Goal: Information Seeking & Learning: Learn about a topic

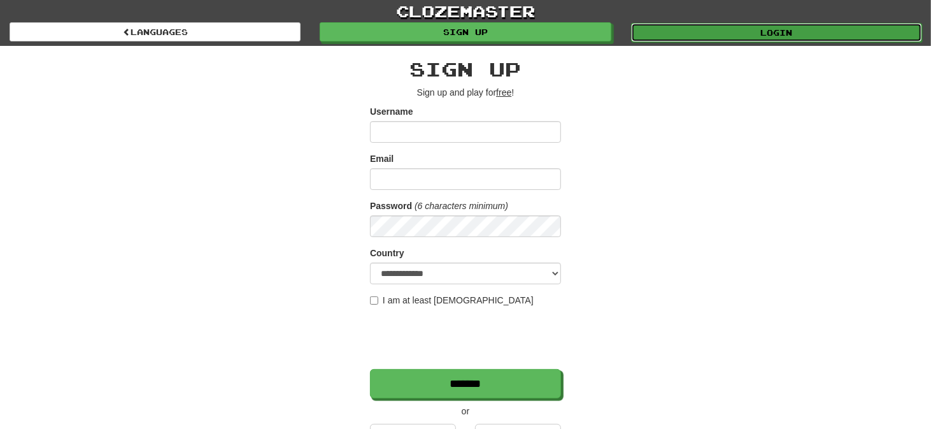
click at [691, 31] on link "Login" at bounding box center [776, 32] width 291 height 19
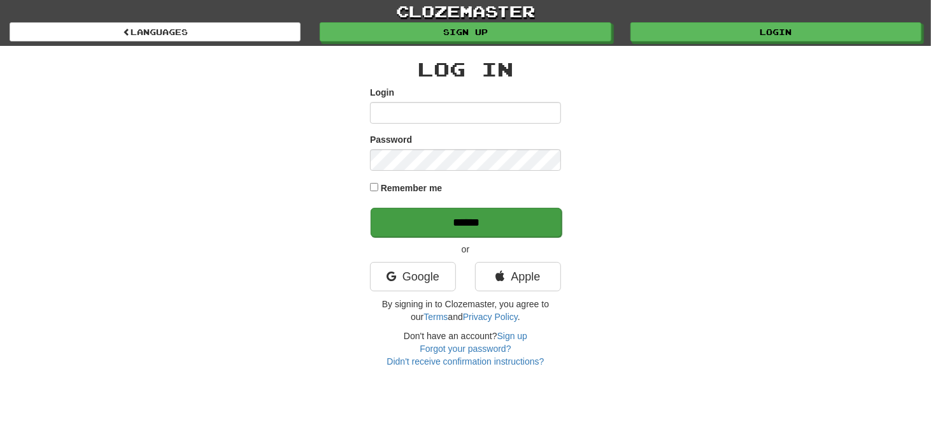
type input "*******"
click at [463, 219] on input "******" at bounding box center [466, 222] width 191 height 29
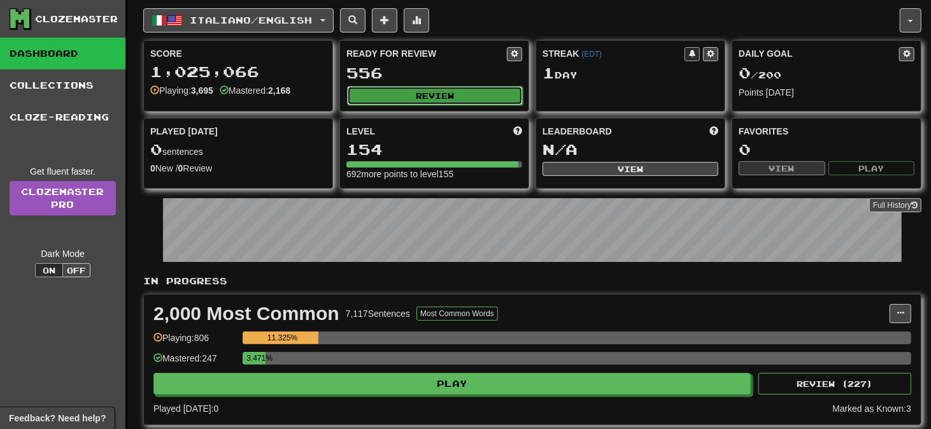
click at [431, 91] on button "Review" at bounding box center [435, 95] width 176 height 19
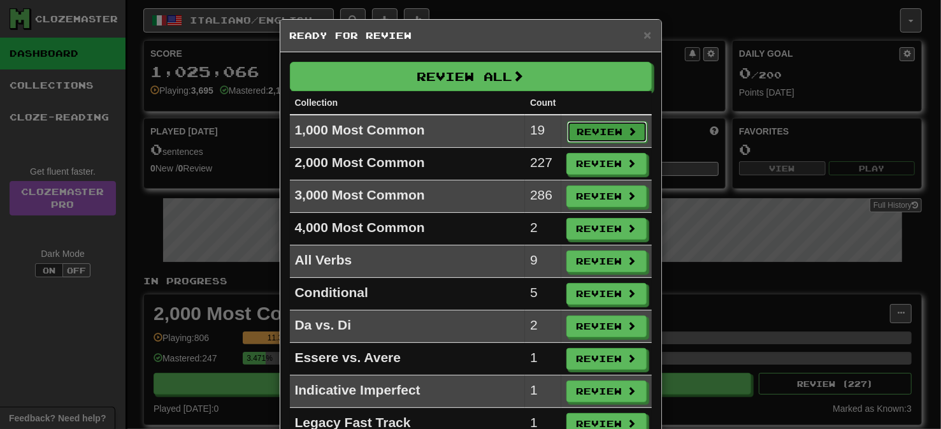
click at [608, 133] on button "Review" at bounding box center [607, 132] width 80 height 22
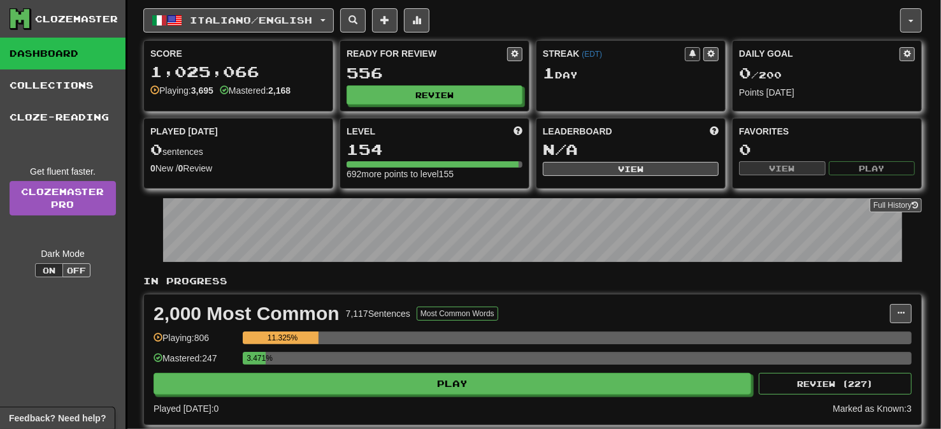
select select "**"
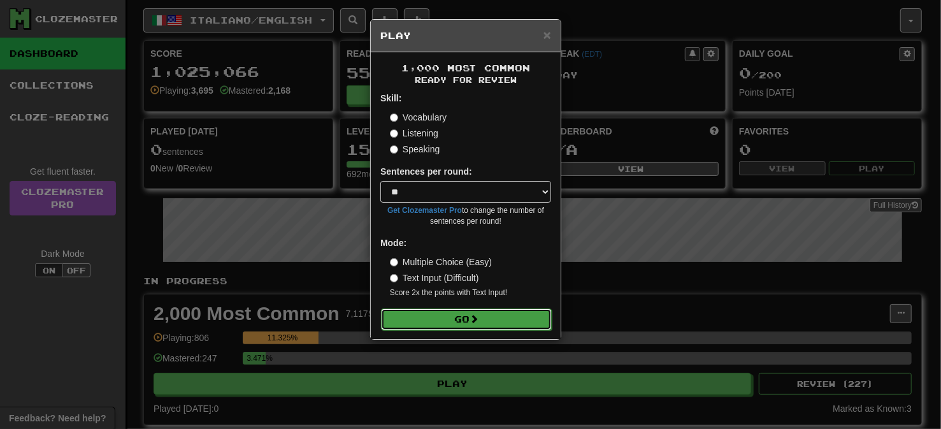
click at [466, 316] on button "Go" at bounding box center [466, 319] width 171 height 22
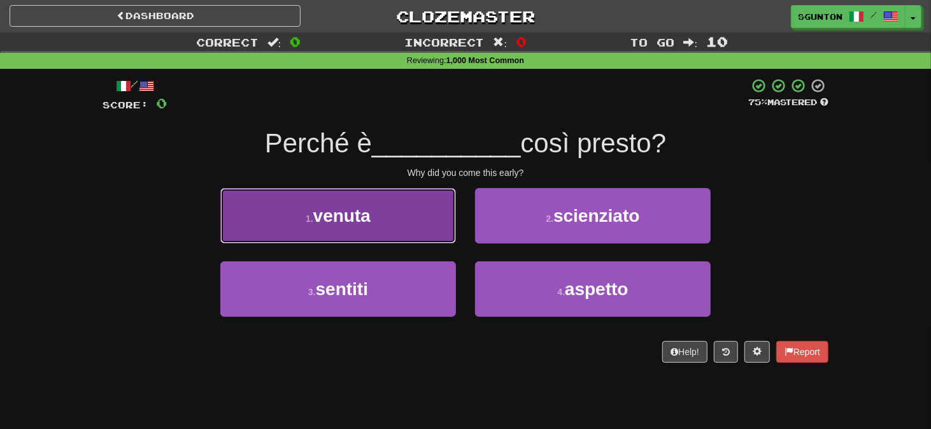
click at [389, 220] on button "1 . venuta" at bounding box center [338, 215] width 236 height 55
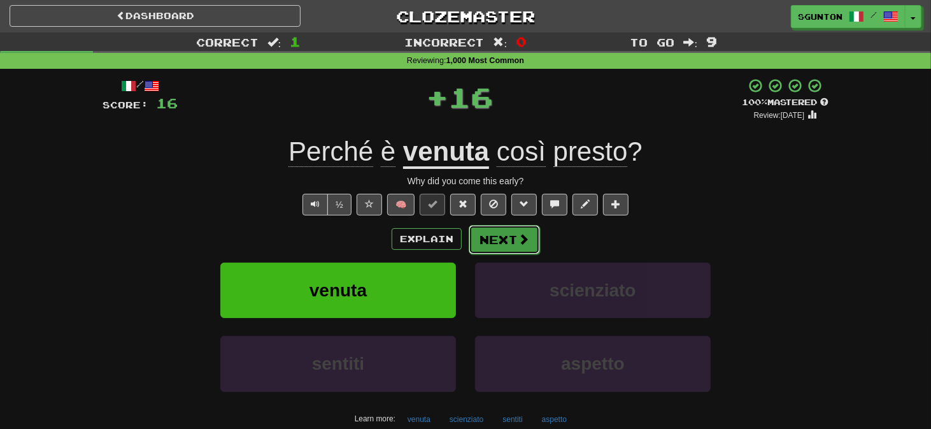
click at [498, 242] on button "Next" at bounding box center [504, 239] width 71 height 29
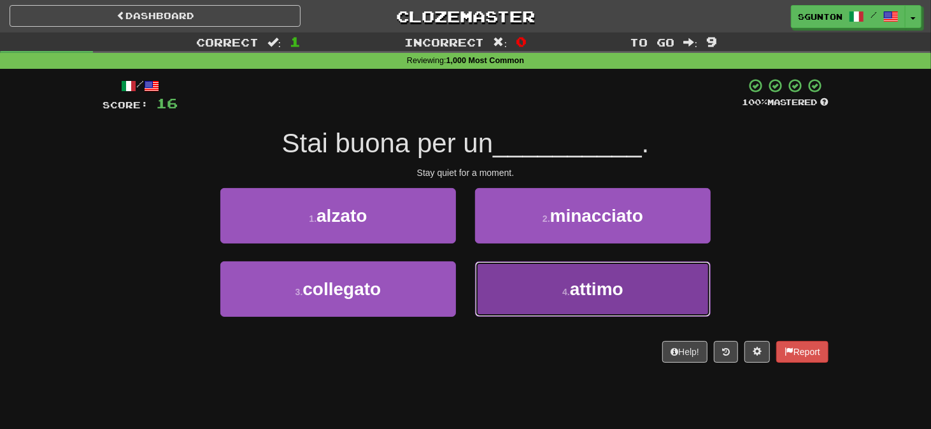
click at [485, 269] on button "4 . [GEOGRAPHIC_DATA]" at bounding box center [593, 288] width 236 height 55
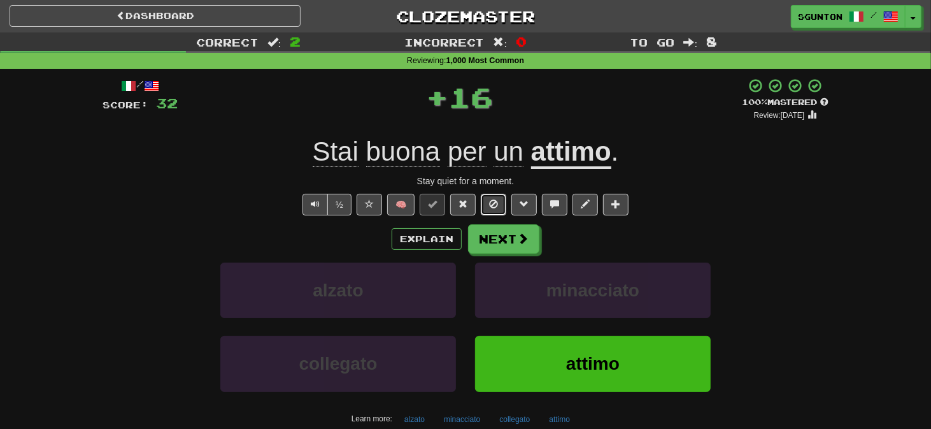
click at [492, 203] on span at bounding box center [493, 203] width 9 height 9
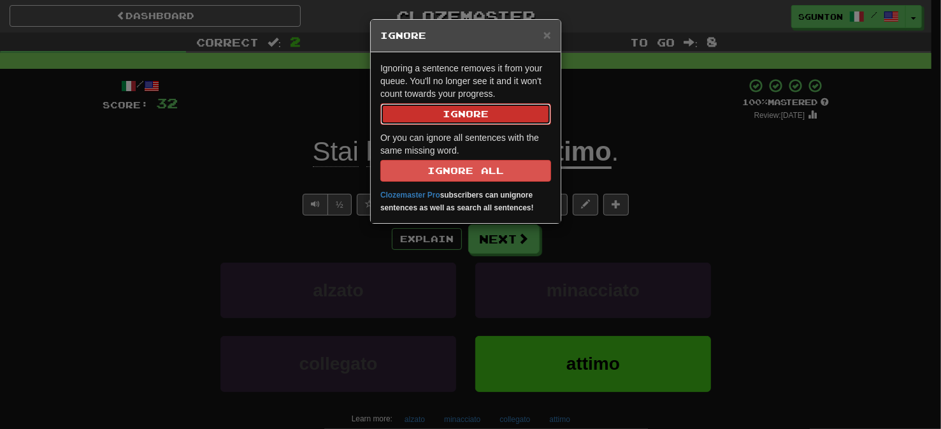
click at [461, 114] on button "Ignore" at bounding box center [465, 114] width 171 height 22
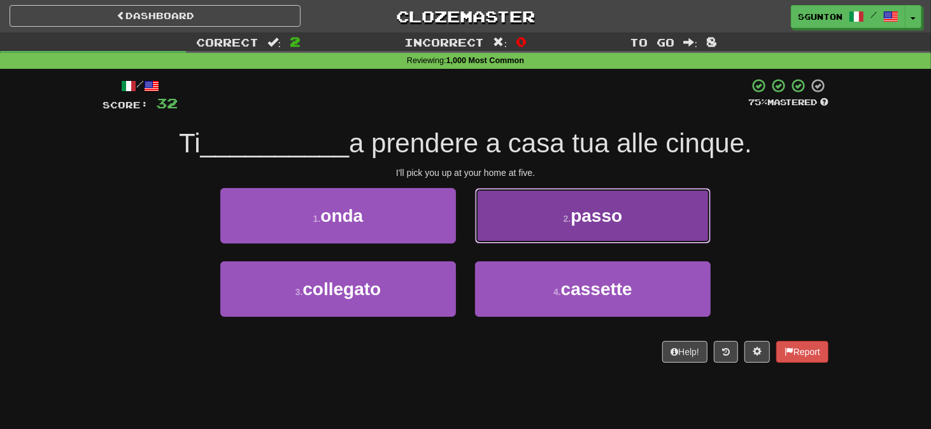
click at [497, 225] on button "2 . passo" at bounding box center [593, 215] width 236 height 55
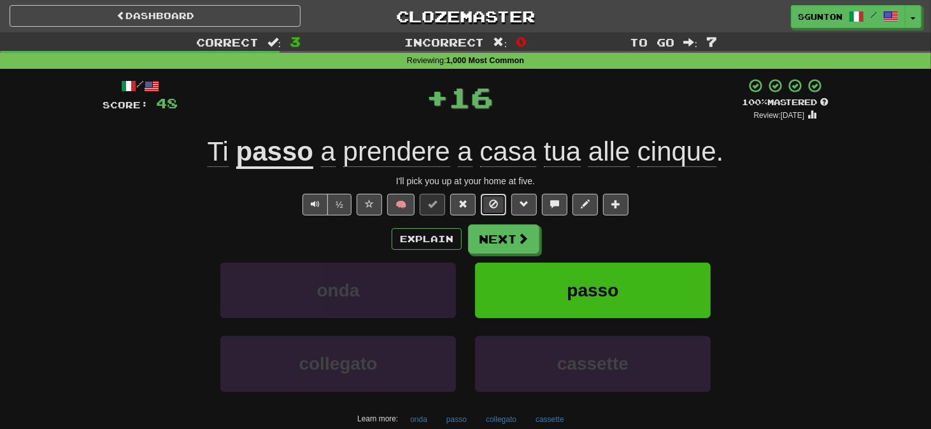
click at [496, 206] on span at bounding box center [493, 203] width 9 height 9
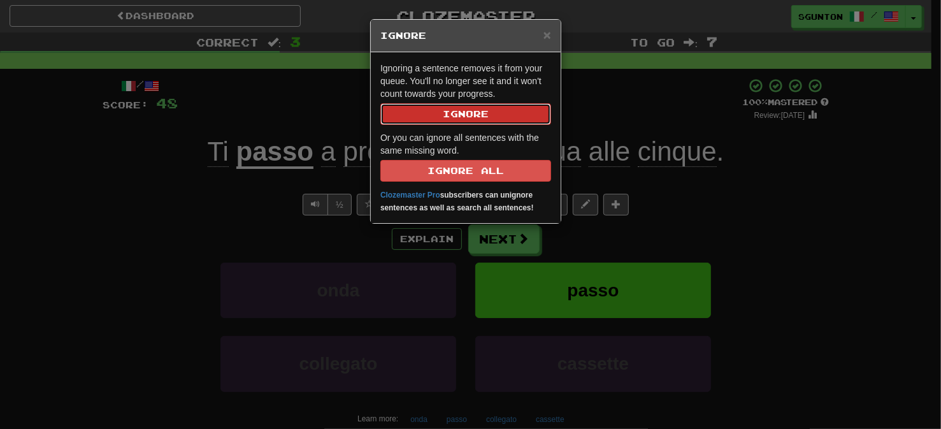
click at [470, 117] on button "Ignore" at bounding box center [465, 114] width 171 height 22
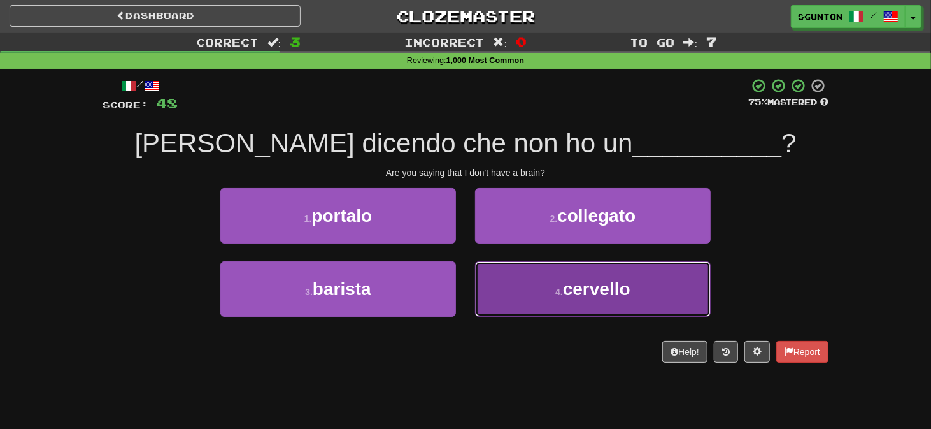
click at [488, 271] on button "4 . [GEOGRAPHIC_DATA]" at bounding box center [593, 288] width 236 height 55
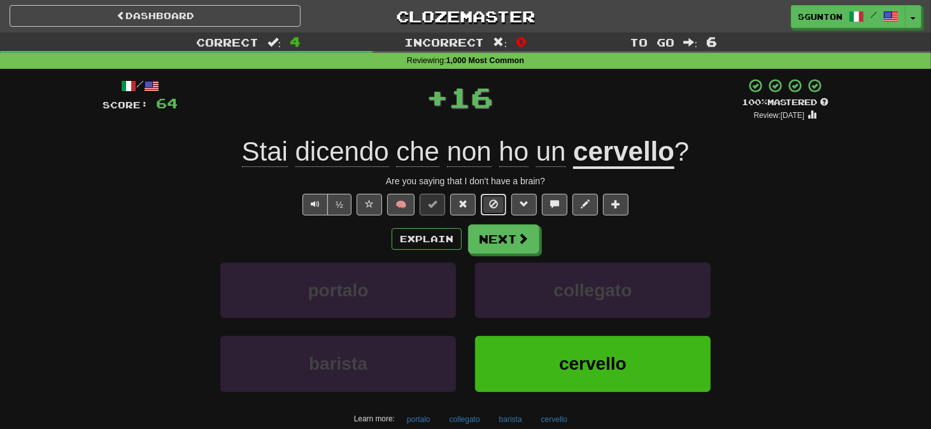
click at [491, 204] on span at bounding box center [493, 203] width 9 height 9
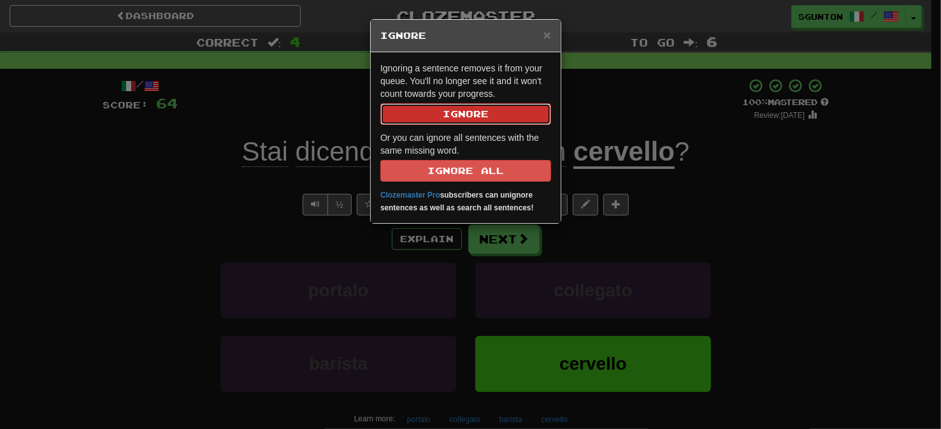
click at [488, 115] on button "Ignore" at bounding box center [465, 114] width 171 height 22
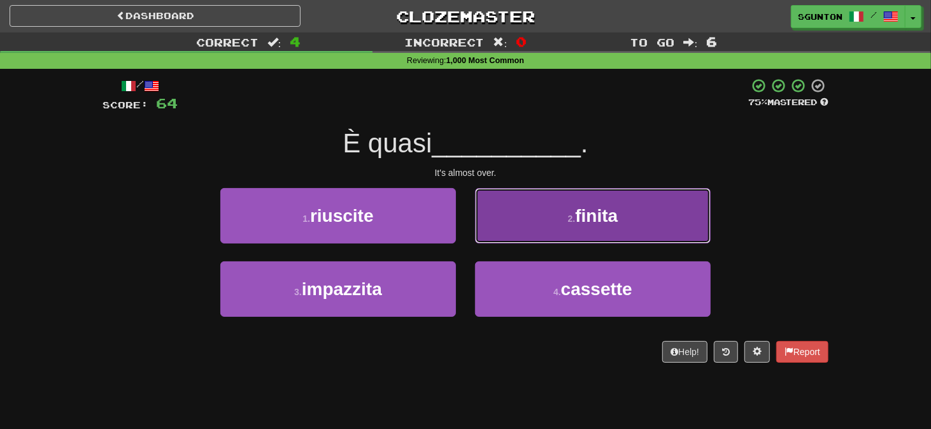
click at [498, 212] on button "2 . finita" at bounding box center [593, 215] width 236 height 55
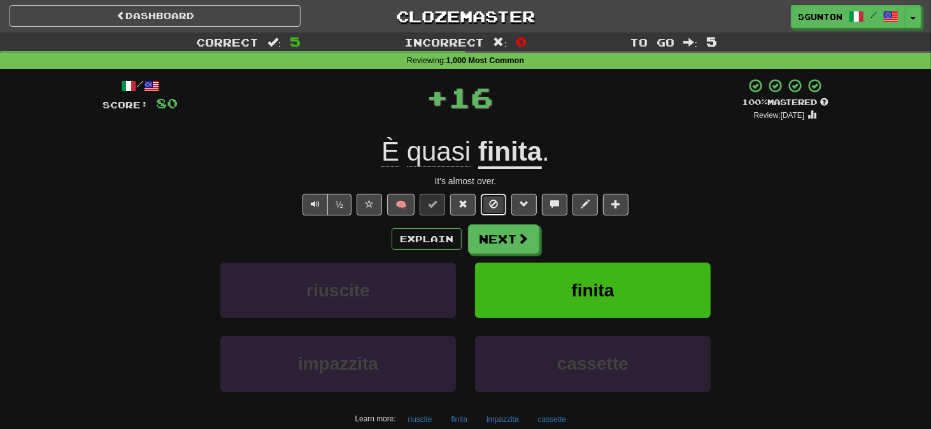
click at [496, 204] on span at bounding box center [493, 203] width 9 height 9
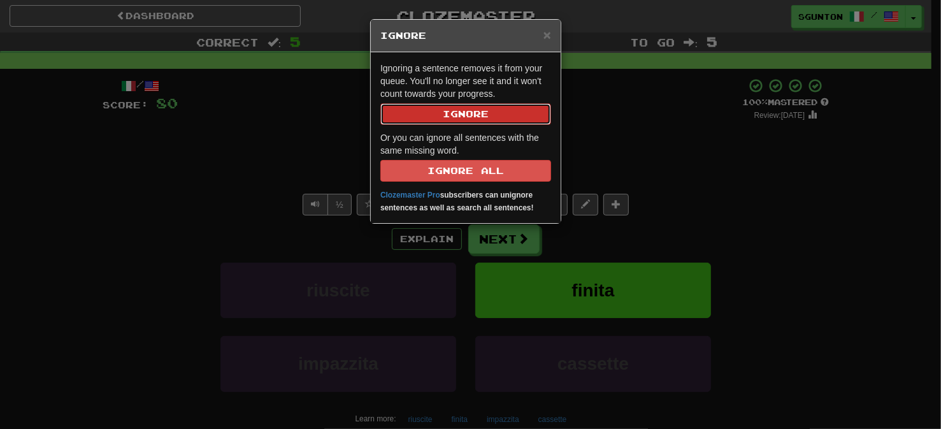
click at [470, 115] on button "Ignore" at bounding box center [465, 114] width 171 height 22
